Goal: Task Accomplishment & Management: Manage account settings

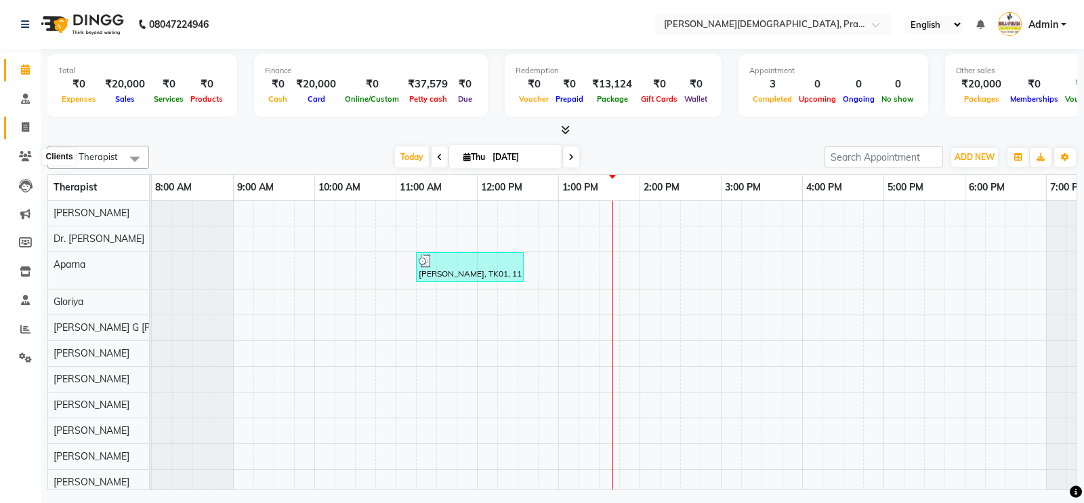
scroll to position [18, 0]
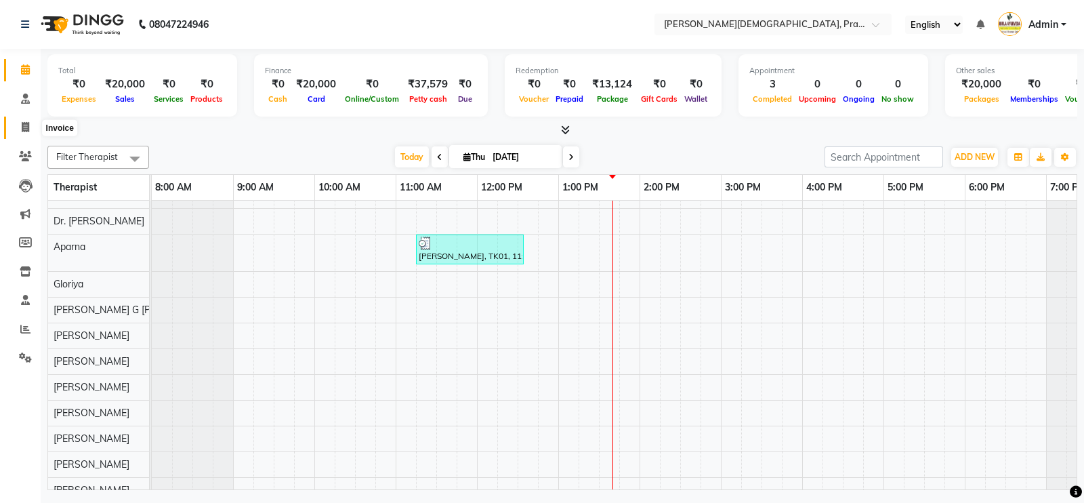
click at [24, 129] on icon at bounding box center [25, 127] width 7 height 10
select select "6818"
select select "service"
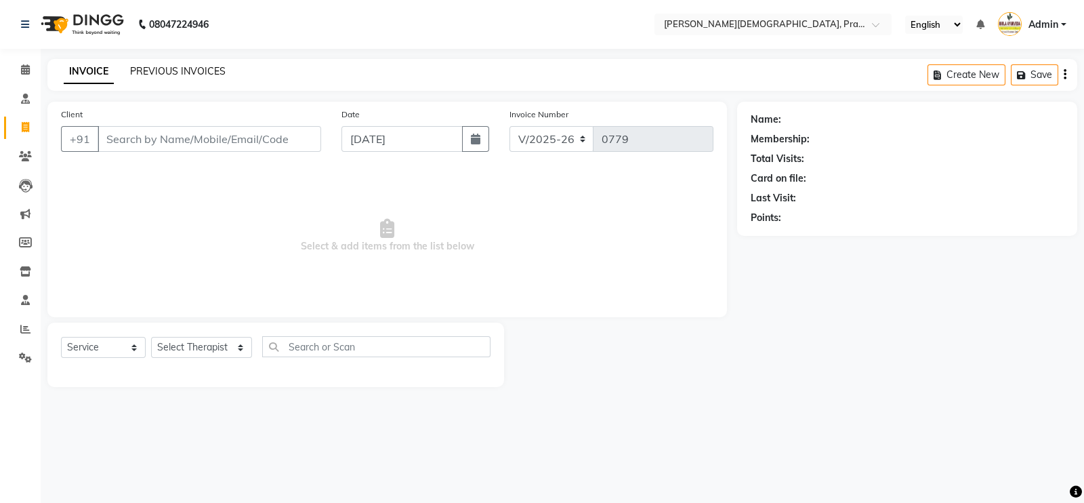
click at [180, 73] on link "PREVIOUS INVOICES" at bounding box center [178, 71] width 96 height 12
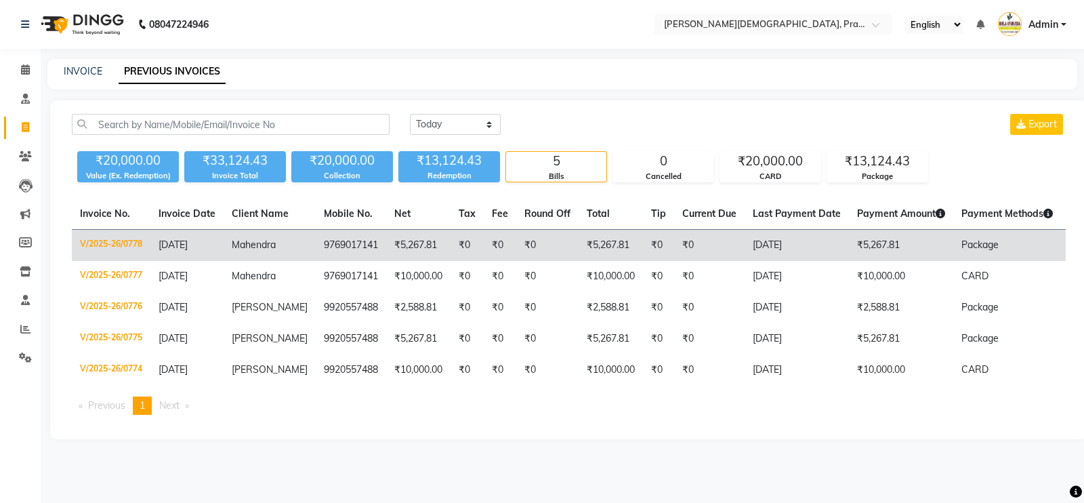
click at [386, 249] on td "₹5,267.81" at bounding box center [418, 246] width 64 height 32
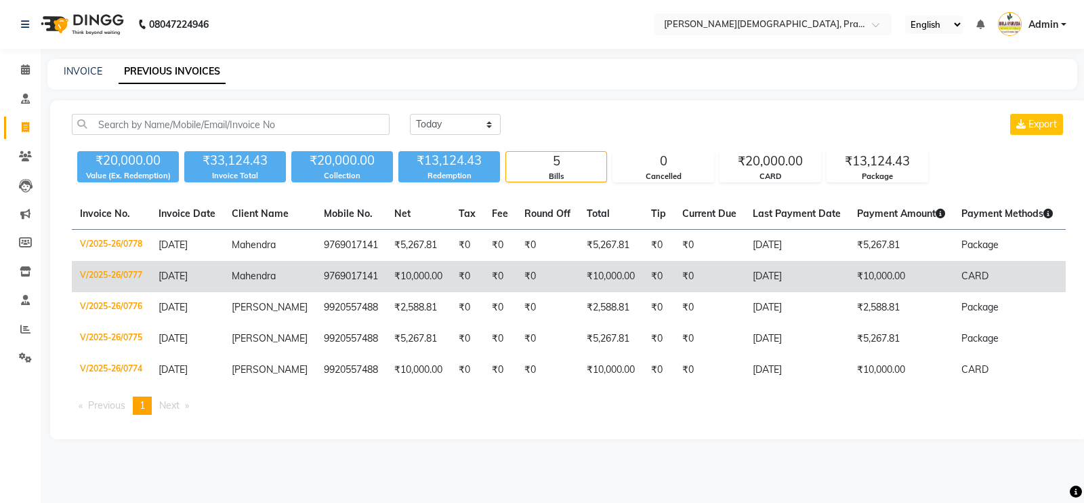
click at [396, 276] on td "₹10,000.00" at bounding box center [418, 276] width 64 height 31
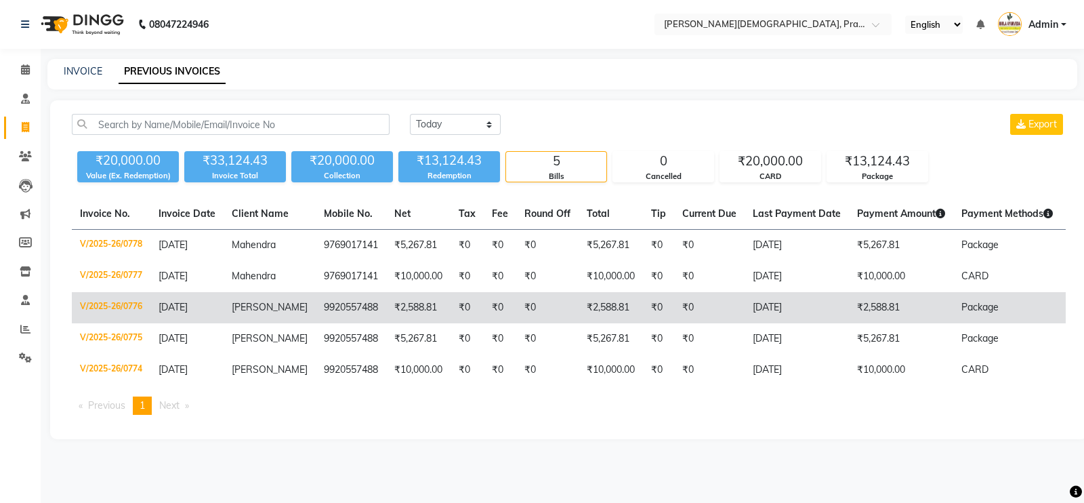
click at [484, 306] on td "₹0" at bounding box center [500, 307] width 33 height 31
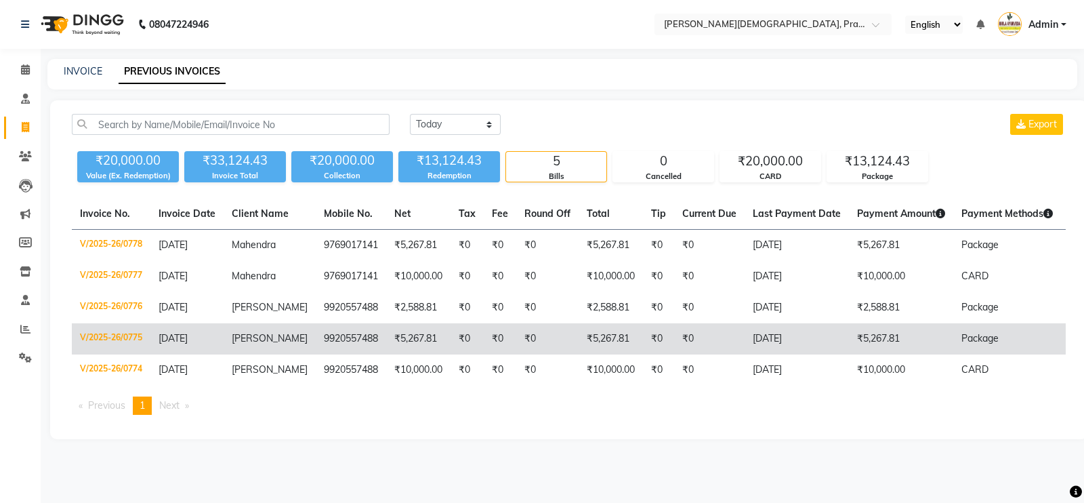
click at [388, 344] on td "₹5,267.81" at bounding box center [418, 338] width 64 height 31
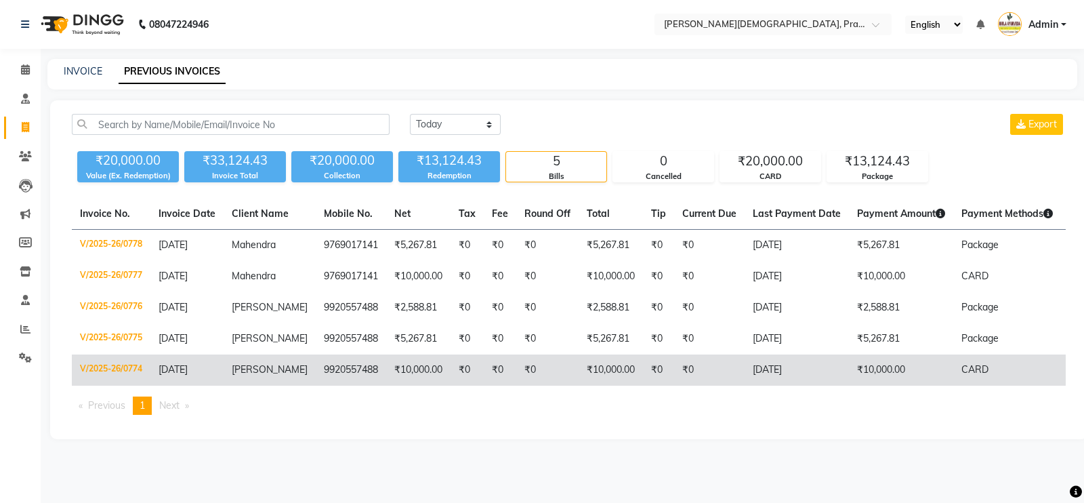
click at [770, 369] on td "[DATE]" at bounding box center [797, 369] width 104 height 31
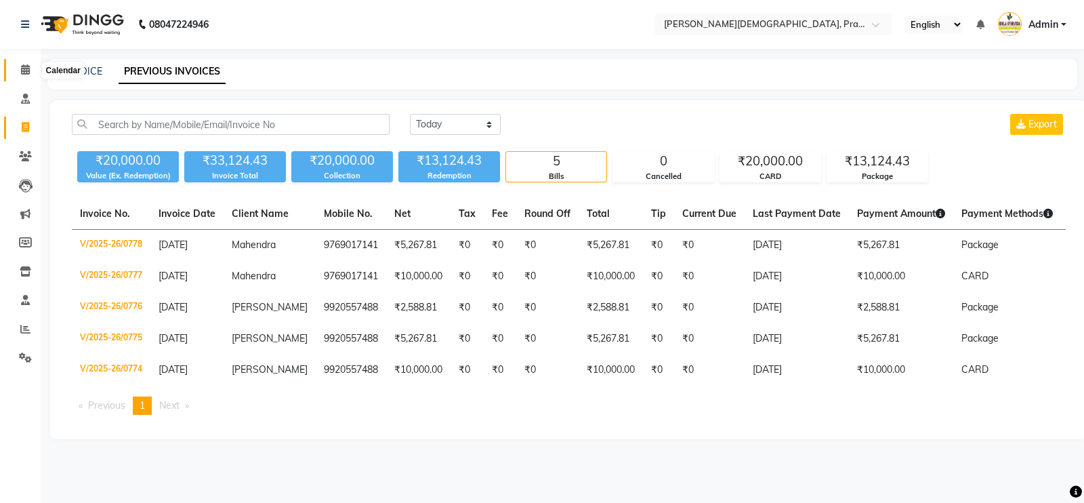
click at [21, 72] on icon at bounding box center [25, 69] width 9 height 10
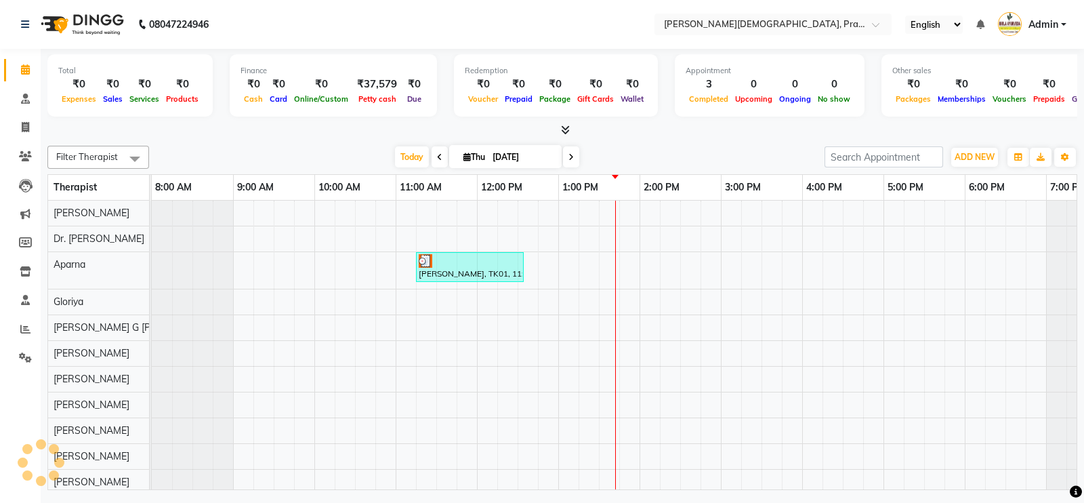
scroll to position [18, 0]
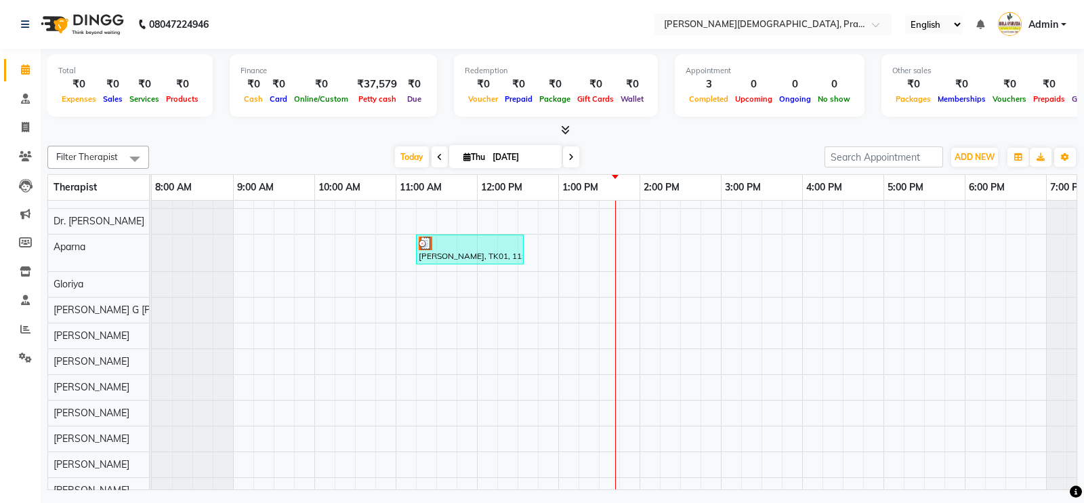
click at [1037, 23] on span "Admin" at bounding box center [1044, 25] width 30 height 14
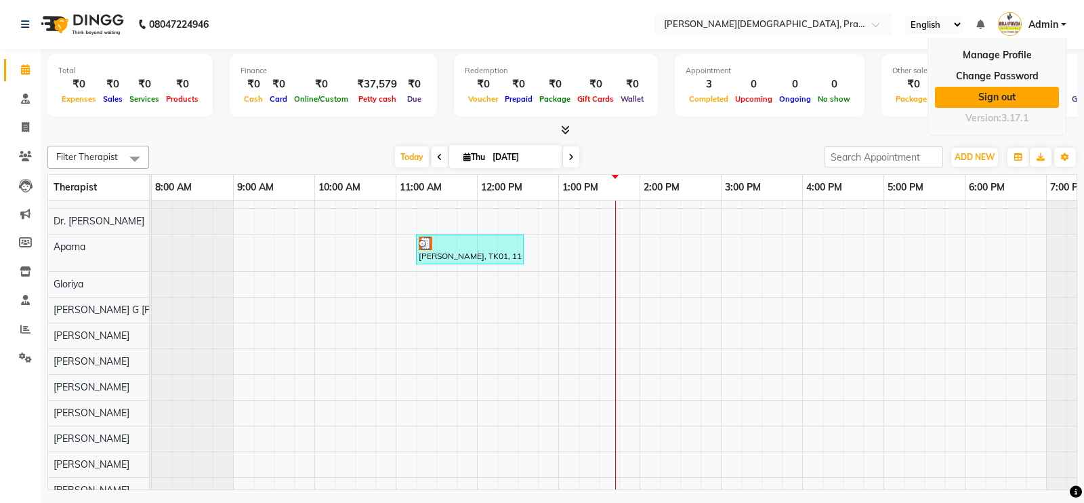
click at [1008, 95] on link "Sign out" at bounding box center [997, 97] width 124 height 21
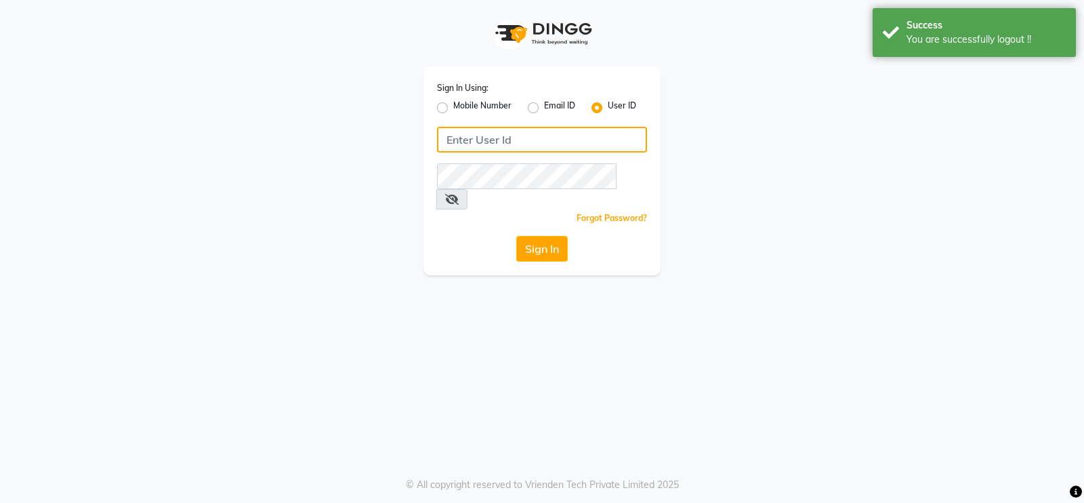
type input "9769017141"
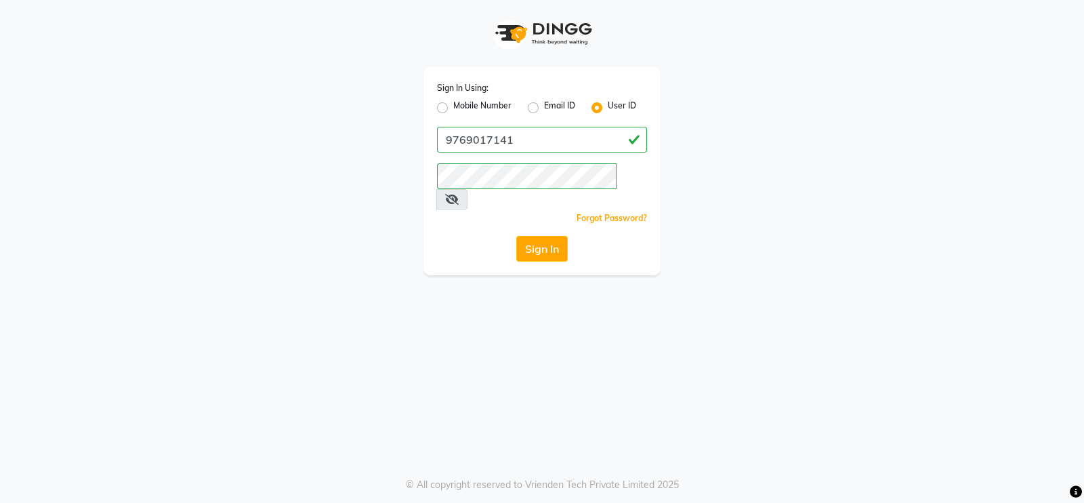
click at [453, 106] on label "Mobile Number" at bounding box center [482, 108] width 58 height 16
click at [453, 106] on input "Mobile Number" at bounding box center [457, 104] width 9 height 9
radio input "true"
radio input "false"
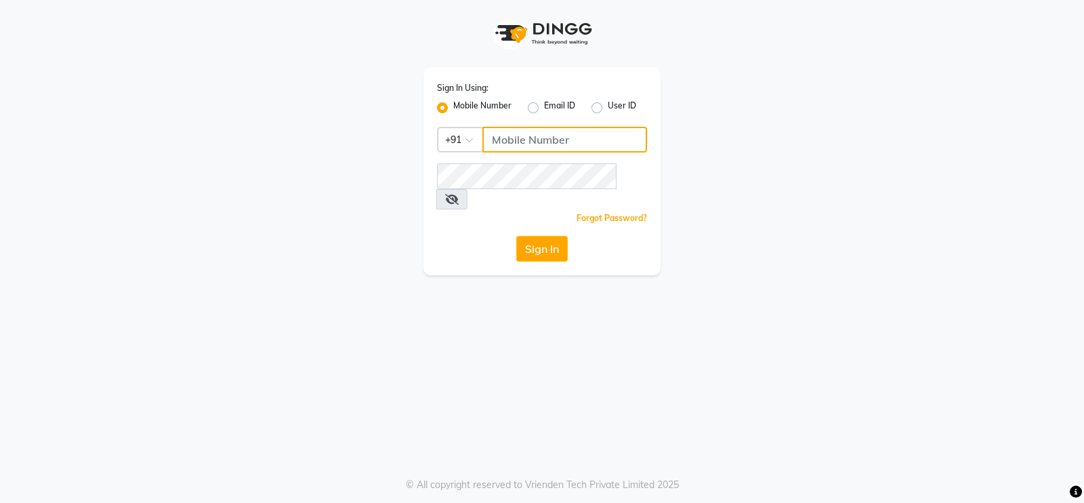
click at [554, 140] on input "Username" at bounding box center [565, 140] width 165 height 26
type input "9769017141"
click at [536, 236] on button "Sign In" at bounding box center [542, 249] width 52 height 26
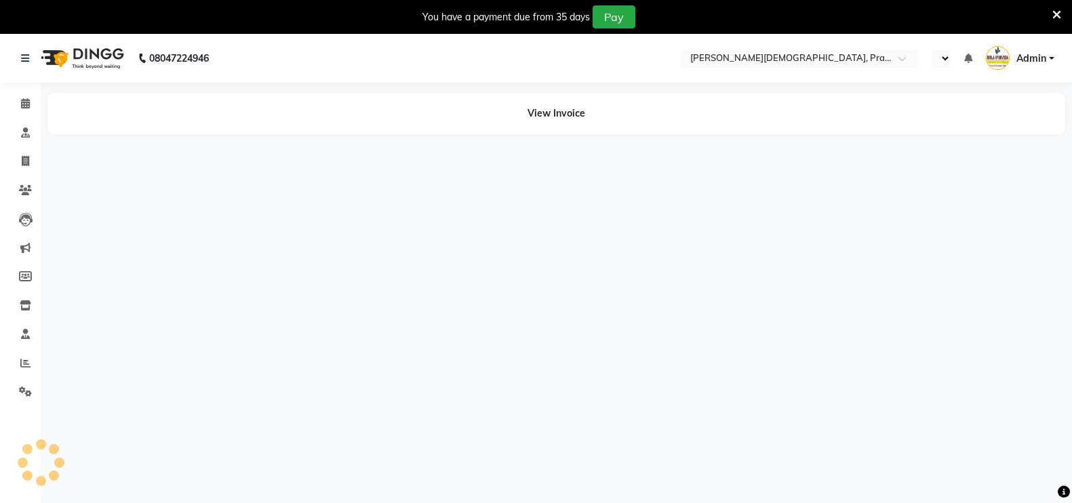
select select "en"
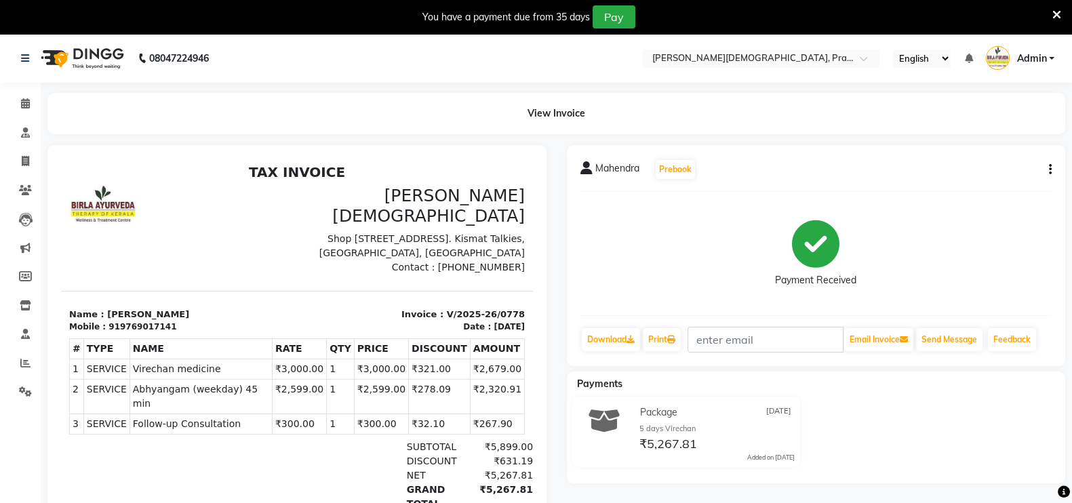
click at [1050, 169] on icon "button" at bounding box center [1049, 169] width 3 height 1
click at [954, 144] on div "Cancel Invoice" at bounding box center [981, 144] width 93 height 17
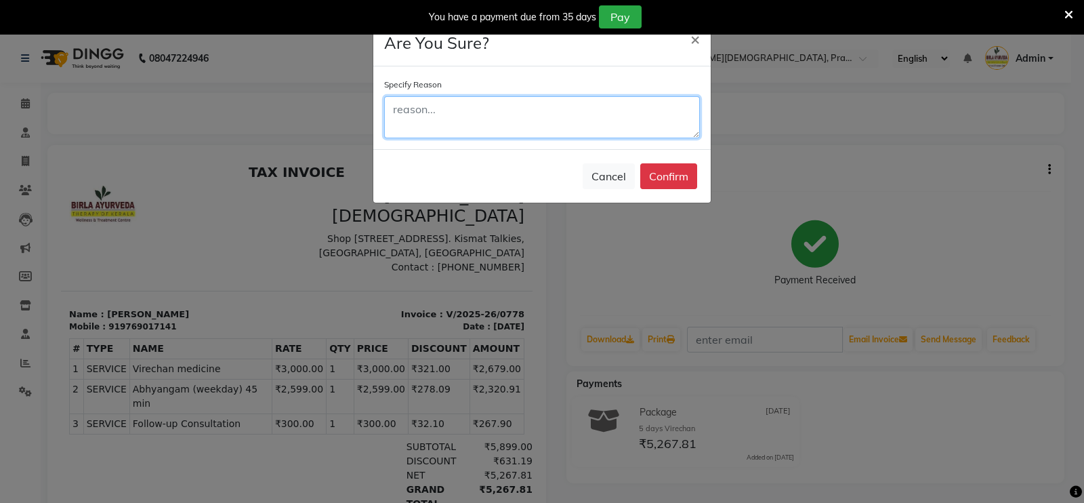
click at [607, 117] on textarea at bounding box center [542, 117] width 316 height 42
type textarea "Demo"
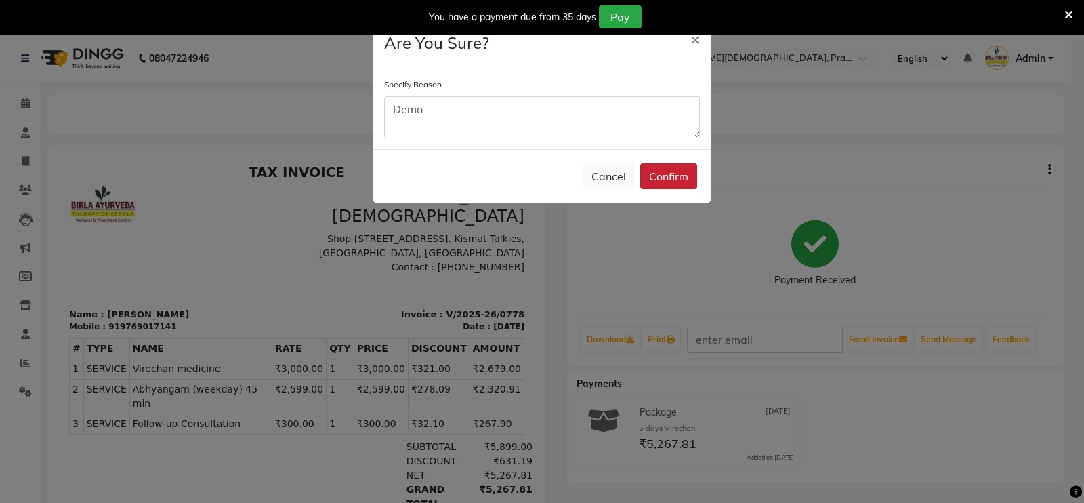
click at [680, 184] on button "Confirm" at bounding box center [668, 176] width 57 height 26
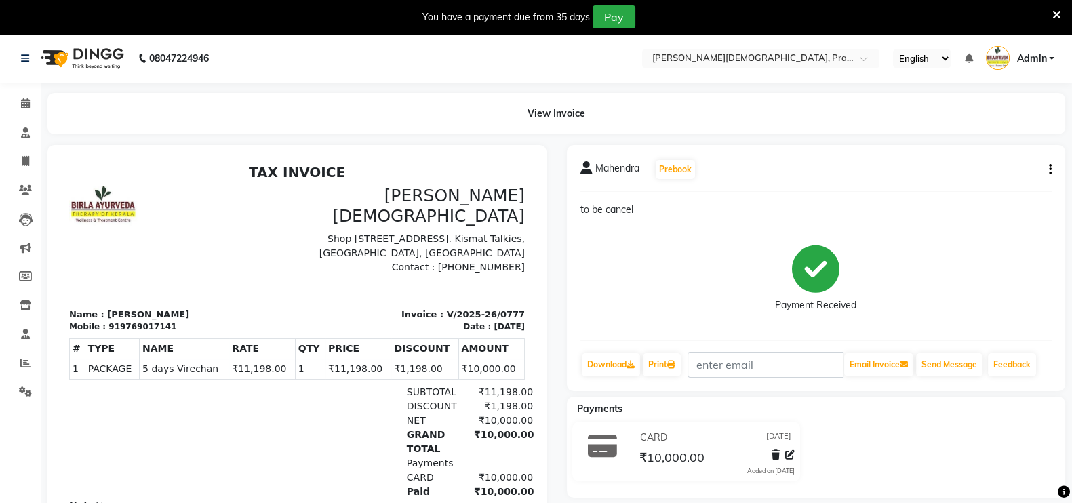
click at [1047, 170] on button "button" at bounding box center [1047, 170] width 8 height 14
click at [985, 142] on div "Cancel Invoice" at bounding box center [994, 144] width 68 height 17
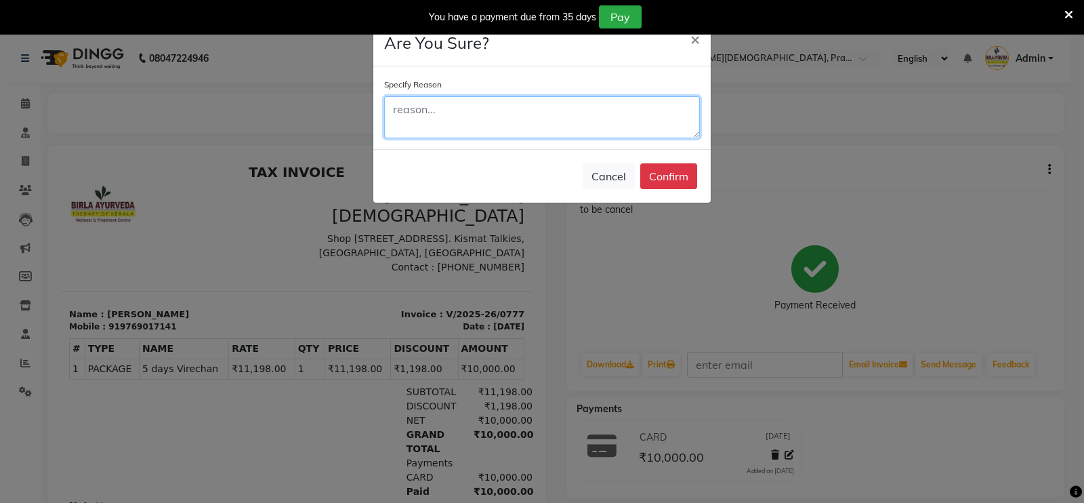
click at [655, 127] on textarea at bounding box center [542, 117] width 316 height 42
type textarea "Demo"
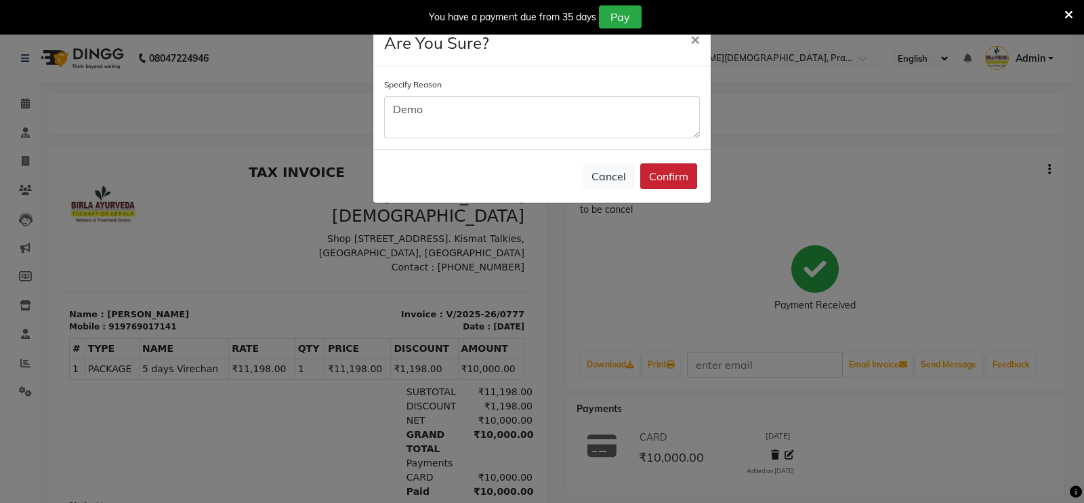
click at [687, 175] on button "Confirm" at bounding box center [668, 176] width 57 height 26
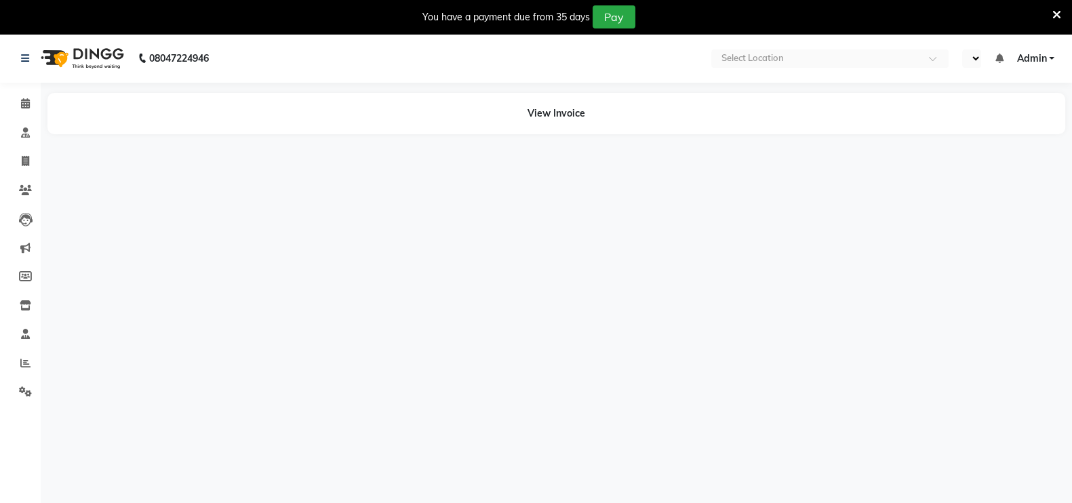
select select "en"
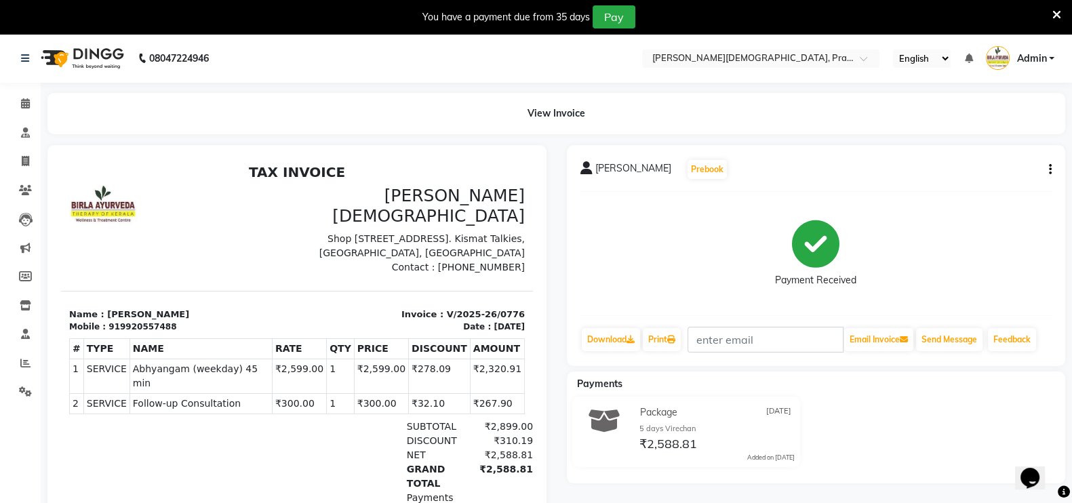
click at [1047, 166] on button "button" at bounding box center [1047, 170] width 8 height 14
click at [969, 141] on div "Cancel Invoice" at bounding box center [981, 144] width 93 height 17
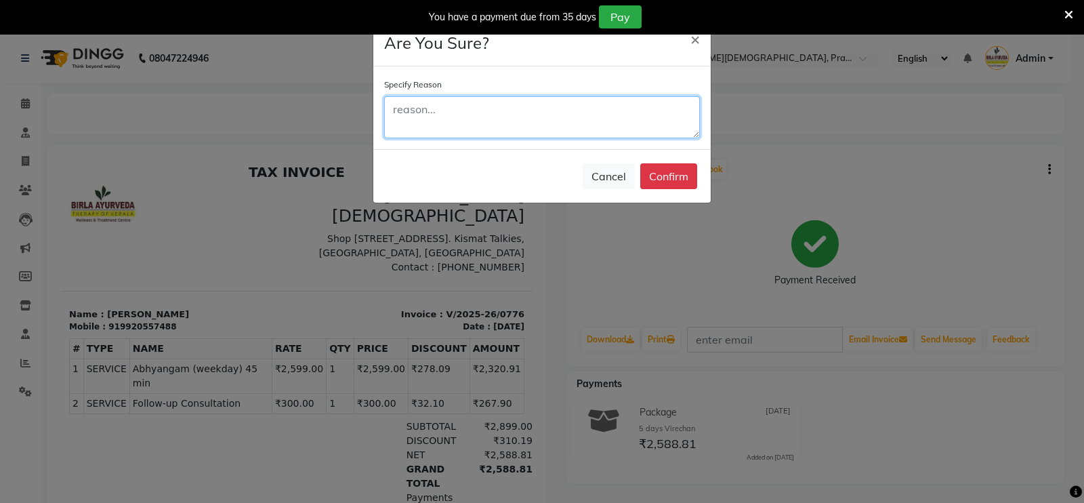
click at [546, 129] on textarea at bounding box center [542, 117] width 316 height 42
type textarea "Demo"
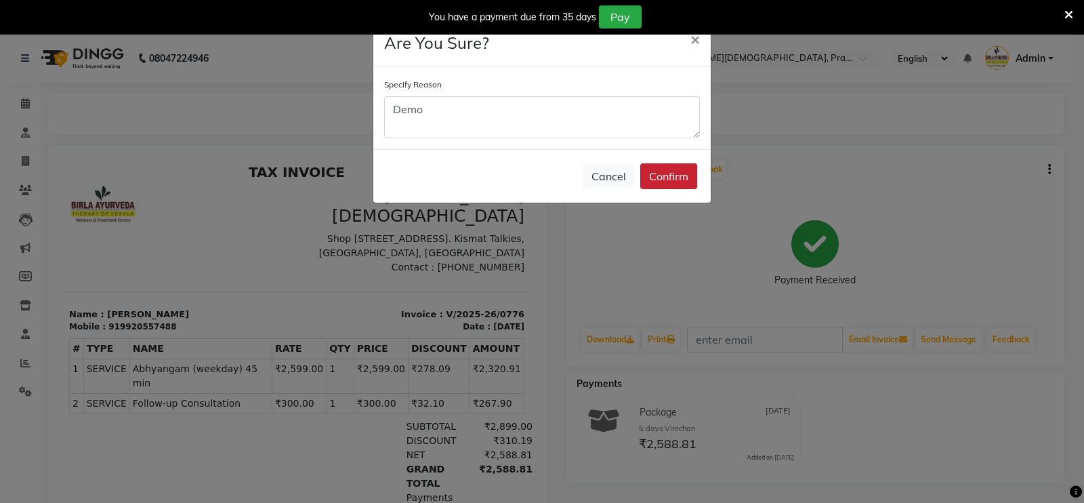
click at [655, 171] on button "Confirm" at bounding box center [668, 176] width 57 height 26
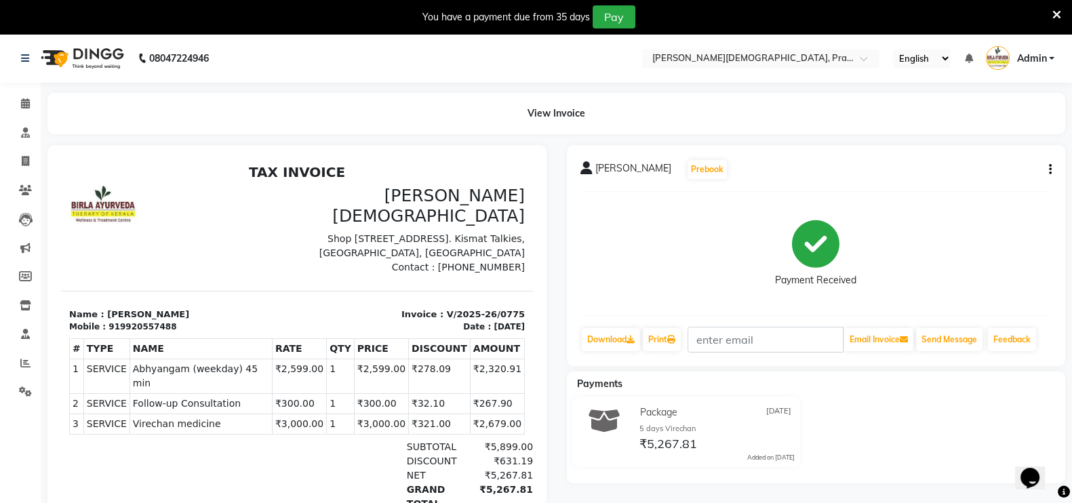
click at [1050, 170] on div "Rizwana Prebook Payment Received Download Print Email Invoice Send Message Feed…" at bounding box center [816, 255] width 499 height 221
click at [1047, 170] on button "button" at bounding box center [1047, 170] width 8 height 14
click at [950, 144] on div "Cancel Invoice" at bounding box center [981, 144] width 93 height 17
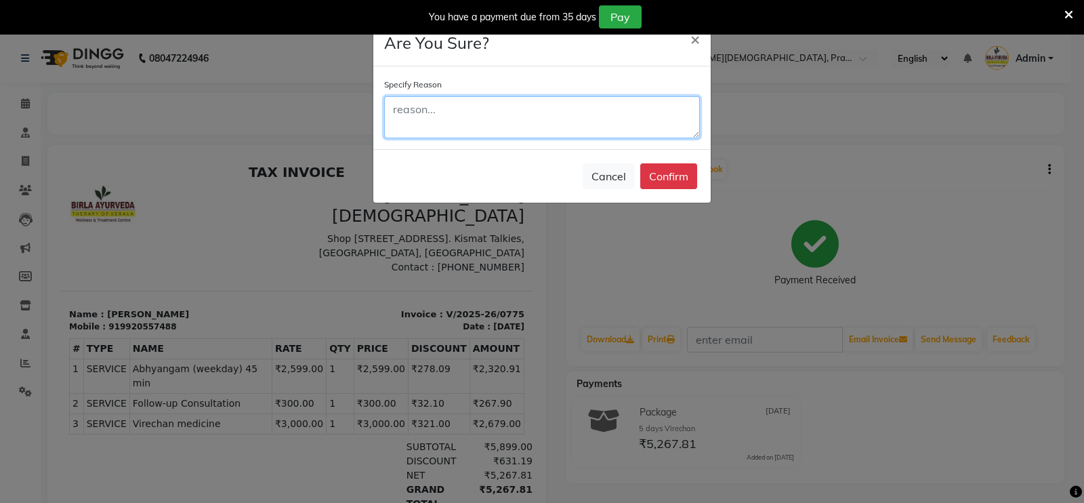
click at [640, 117] on textarea at bounding box center [542, 117] width 316 height 42
type textarea "Demo"
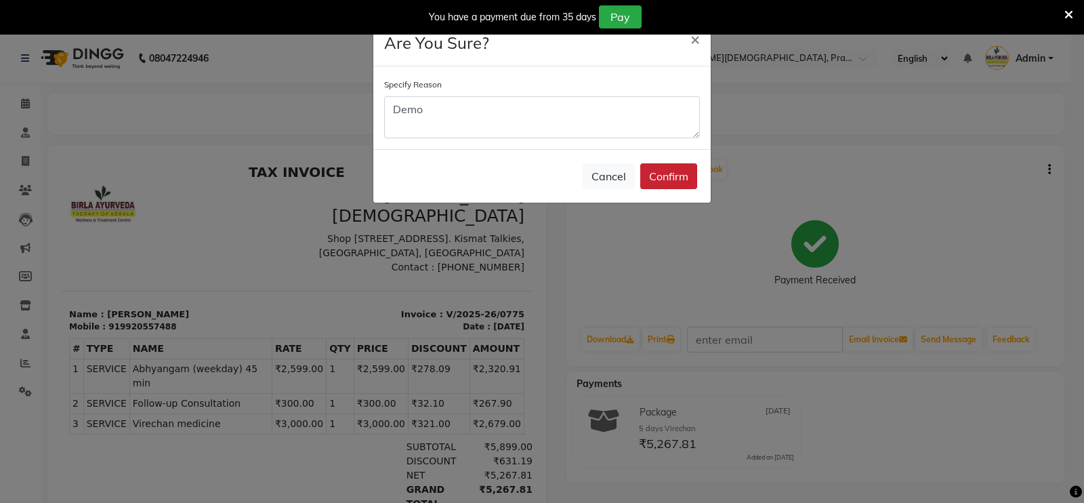
click at [665, 173] on button "Confirm" at bounding box center [668, 176] width 57 height 26
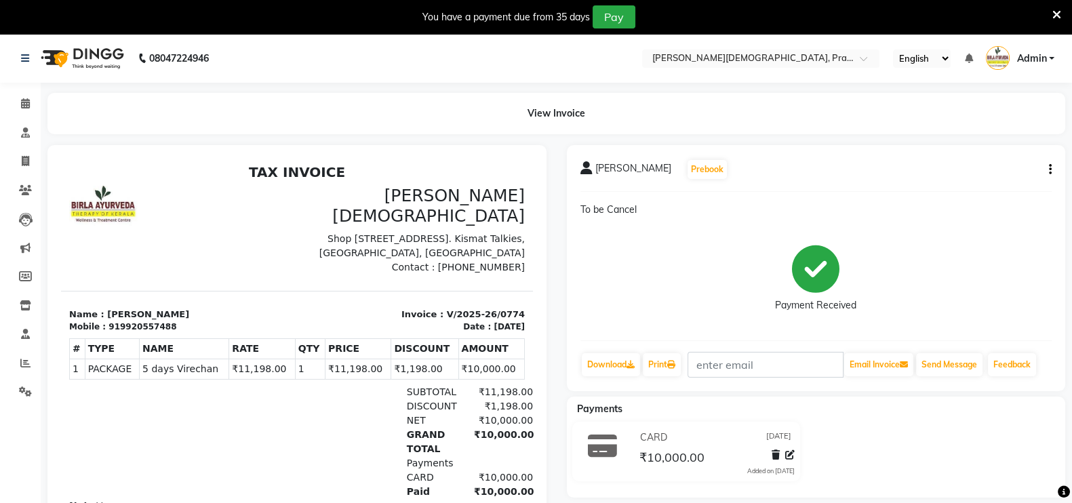
click at [1049, 170] on icon "button" at bounding box center [1049, 169] width 3 height 1
click at [985, 144] on div "Cancel Invoice" at bounding box center [994, 144] width 68 height 17
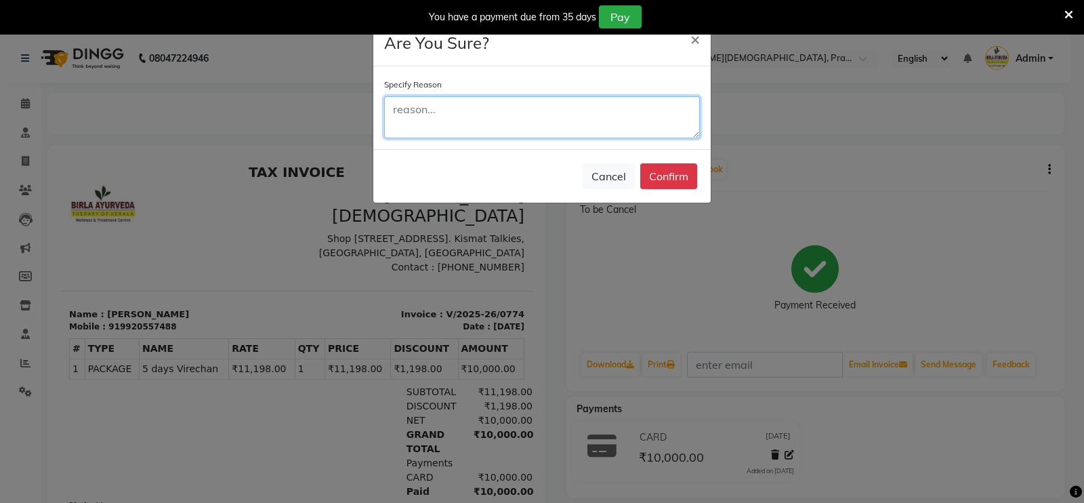
click at [556, 121] on textarea at bounding box center [542, 117] width 316 height 42
type textarea "Demo"
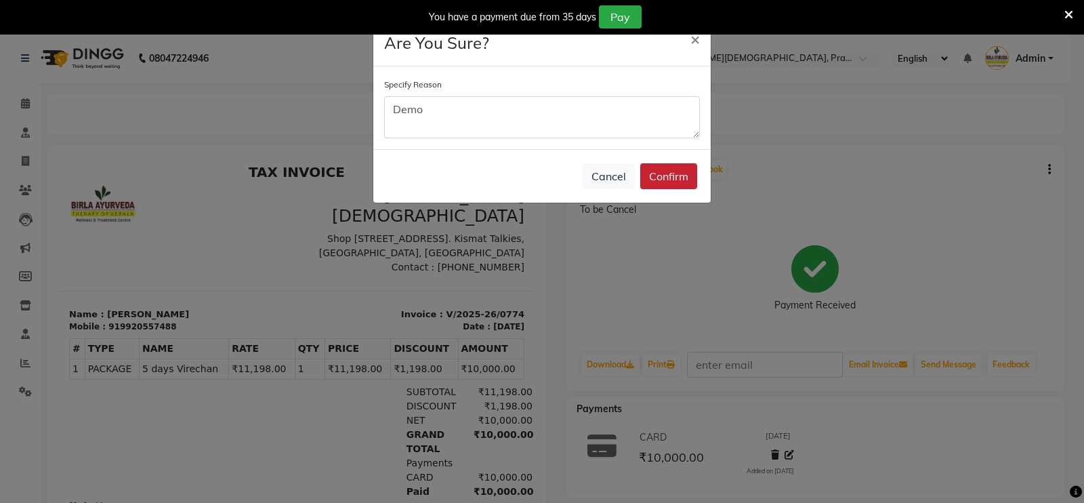
click at [684, 184] on button "Confirm" at bounding box center [668, 176] width 57 height 26
